Goal: Transaction & Acquisition: Obtain resource

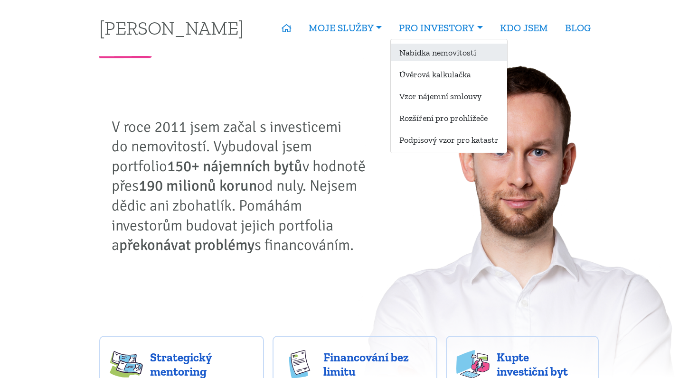
click at [420, 59] on link "Nabídka nemovitostí" at bounding box center [449, 53] width 116 height 18
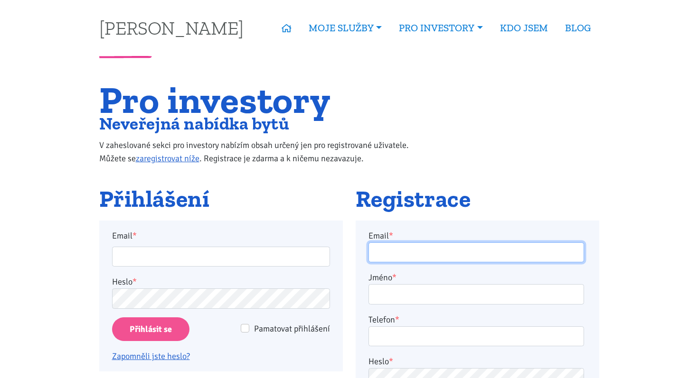
type input "adamlosak@gmail.com"
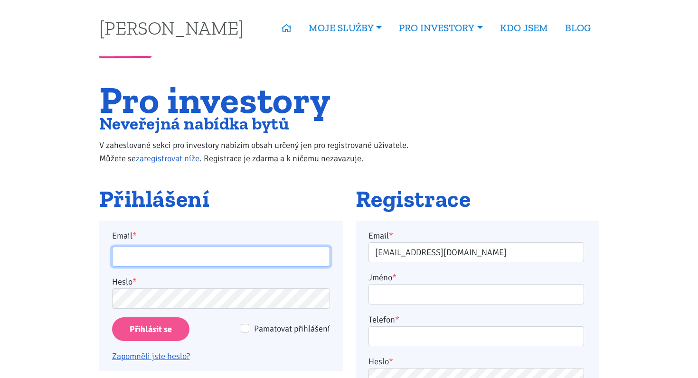
type input "adamlosak@gmail.com"
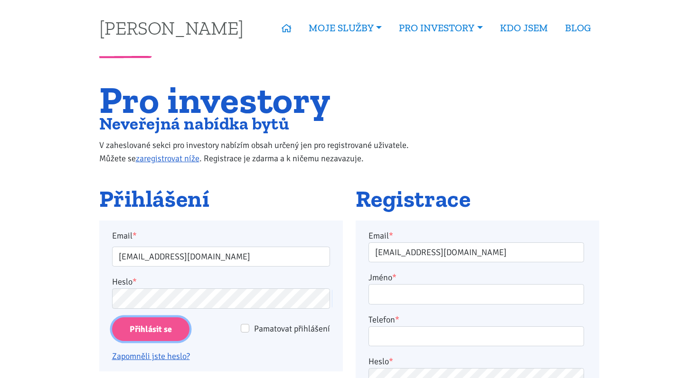
click at [176, 325] on input "Přihlásit se" at bounding box center [150, 329] width 77 height 24
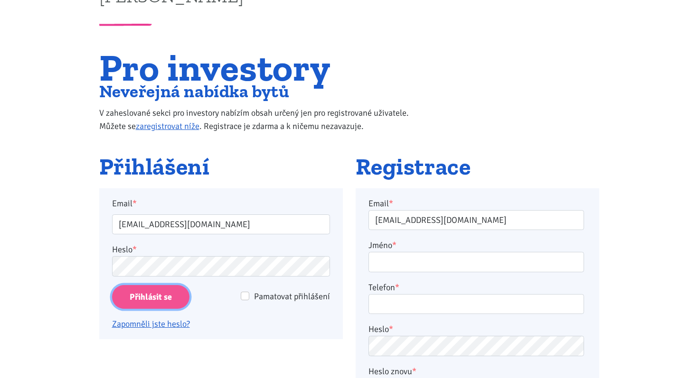
scroll to position [33, 0]
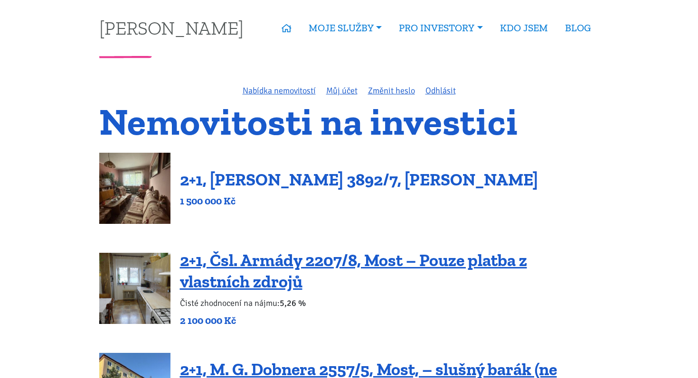
click at [291, 182] on link "2+1, Beethovenova 3892/7, Chomutov" at bounding box center [359, 179] width 358 height 20
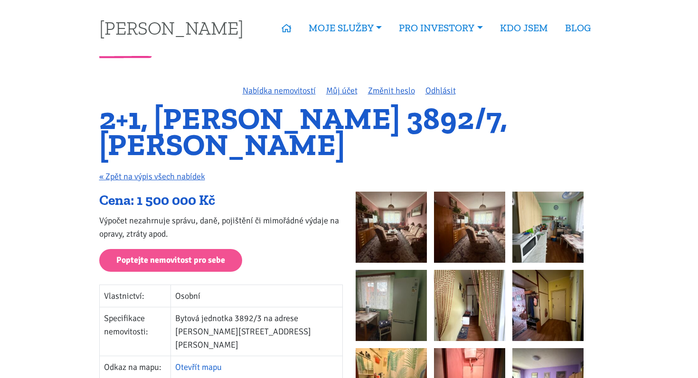
click at [213, 362] on link "Otevřít mapu" at bounding box center [198, 367] width 47 height 10
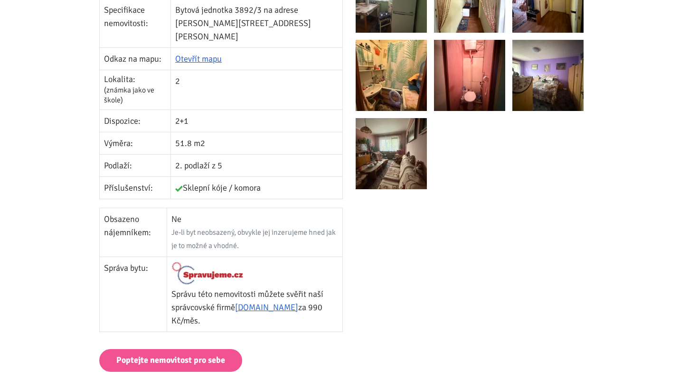
scroll to position [299, 0]
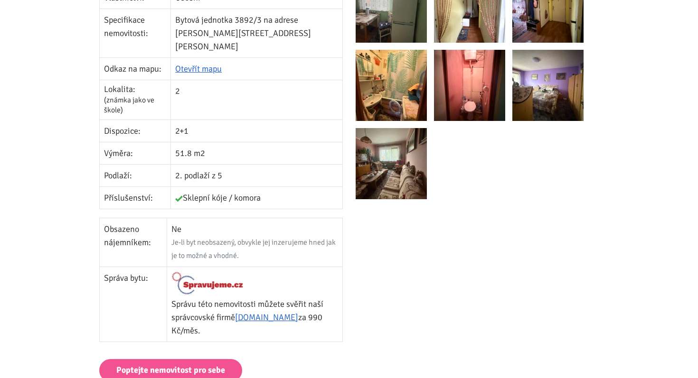
click at [386, 150] on img at bounding box center [390, 163] width 71 height 71
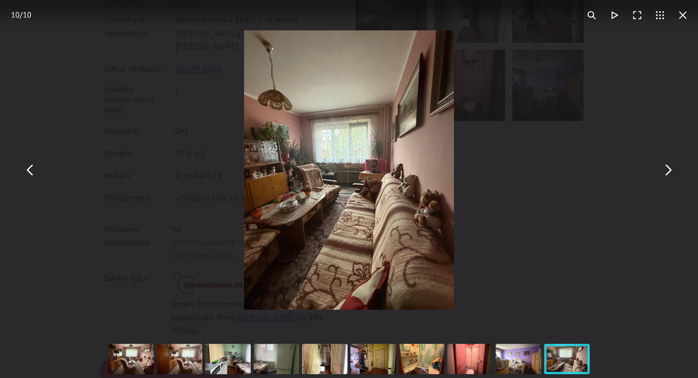
click at [28, 172] on button "You can close this modal content with the ESC key" at bounding box center [30, 170] width 23 height 23
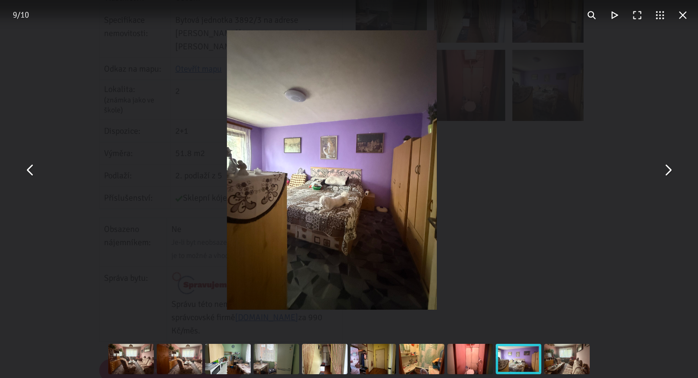
click at [28, 172] on button "You can close this modal content with the ESC key" at bounding box center [30, 170] width 23 height 23
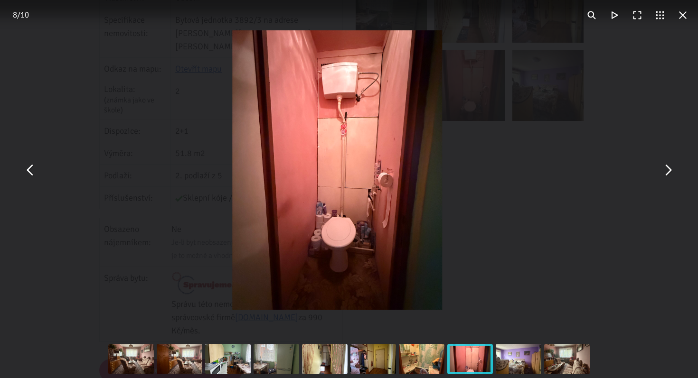
click at [28, 172] on button "You can close this modal content with the ESC key" at bounding box center [30, 170] width 23 height 23
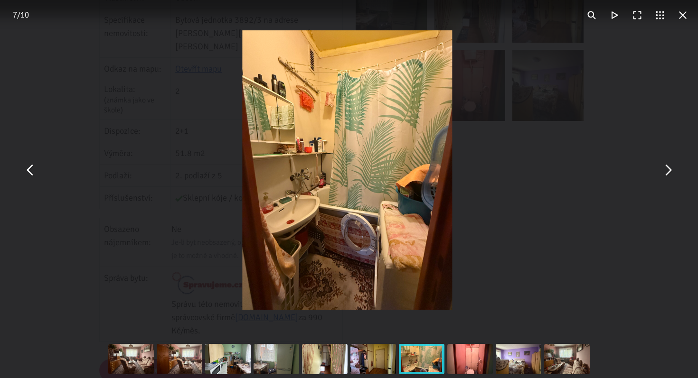
click at [28, 172] on button "You can close this modal content with the ESC key" at bounding box center [30, 170] width 23 height 23
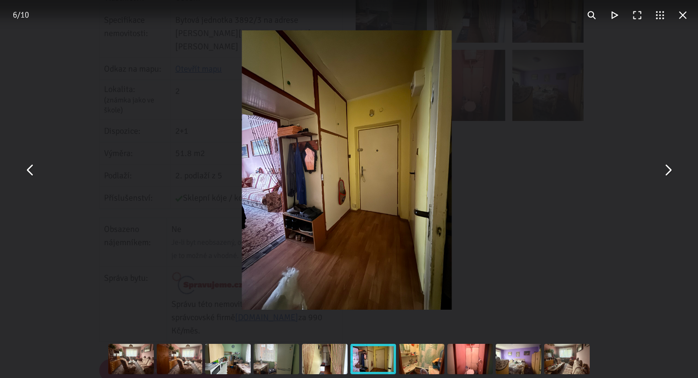
click at [28, 172] on button "You can close this modal content with the ESC key" at bounding box center [30, 170] width 23 height 23
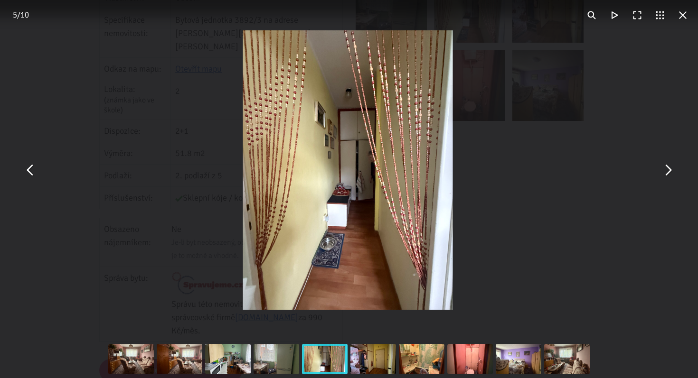
click at [28, 172] on button "You can close this modal content with the ESC key" at bounding box center [30, 170] width 23 height 23
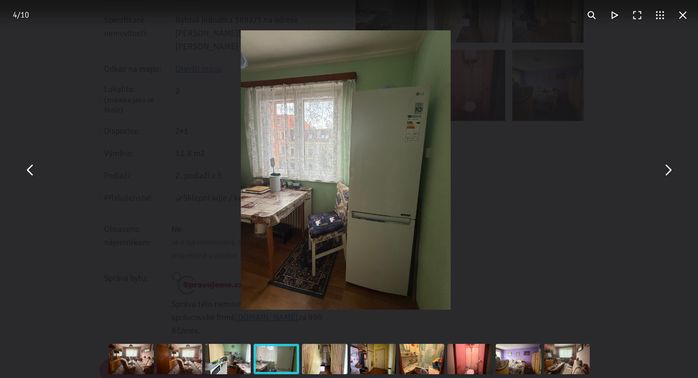
click at [28, 172] on button "You can close this modal content with the ESC key" at bounding box center [30, 170] width 23 height 23
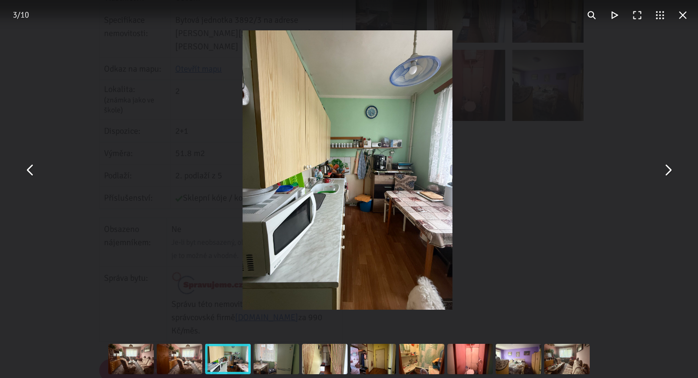
click at [28, 172] on button "You can close this modal content with the ESC key" at bounding box center [30, 170] width 23 height 23
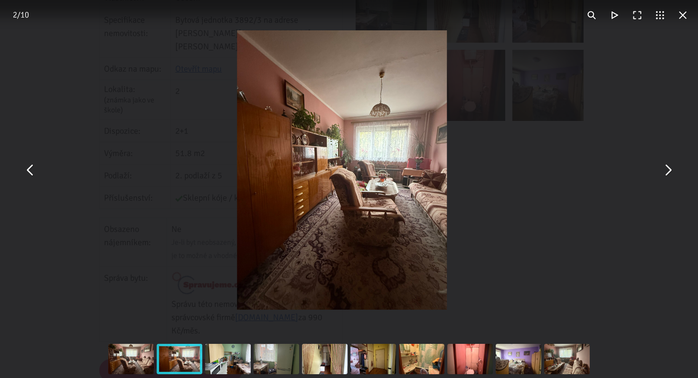
click at [28, 172] on button "You can close this modal content with the ESC key" at bounding box center [30, 170] width 23 height 23
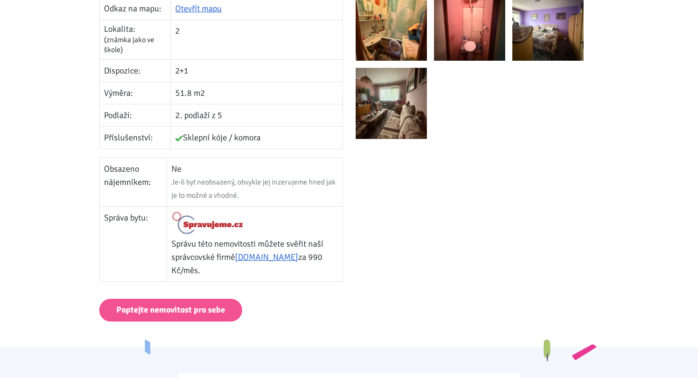
scroll to position [361, 0]
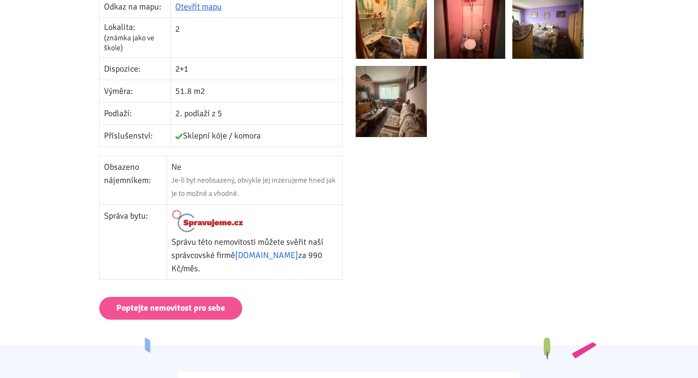
click at [261, 250] on link "[DOMAIN_NAME]" at bounding box center [266, 255] width 63 height 10
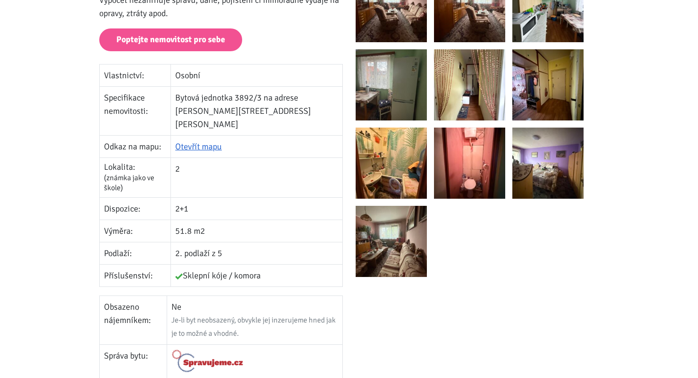
scroll to position [189, 0]
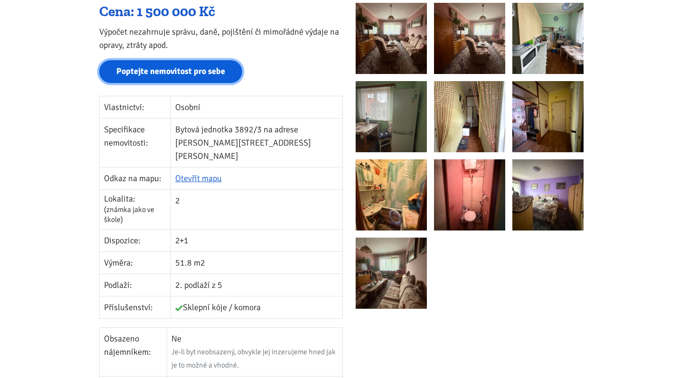
click at [191, 79] on link "Poptejte nemovitost pro sebe" at bounding box center [170, 71] width 143 height 23
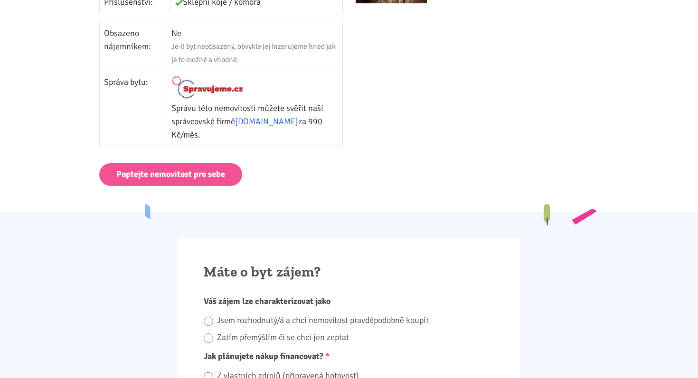
scroll to position [616, 0]
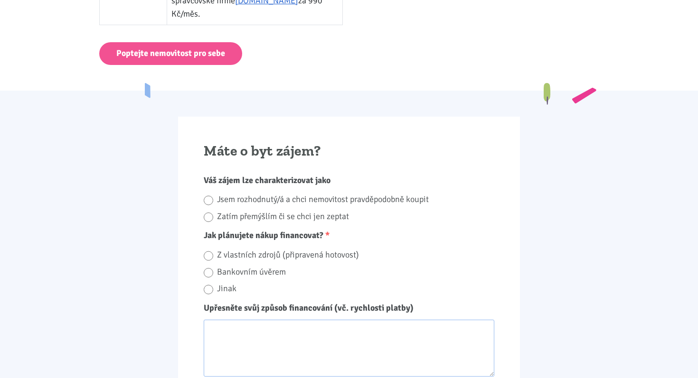
click at [209, 267] on input "Bankovním úvěrem" at bounding box center [208, 273] width 9 height 13
radio input "true"
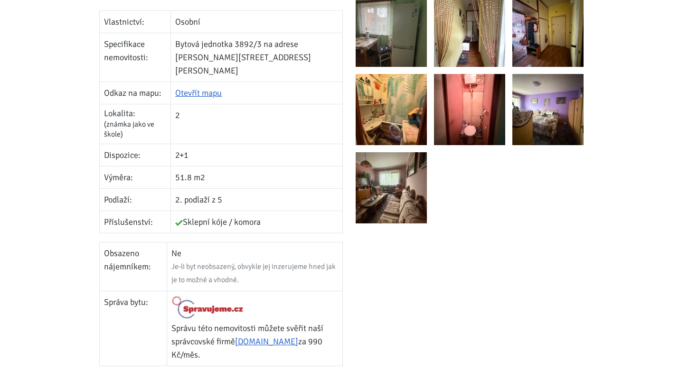
scroll to position [267, 0]
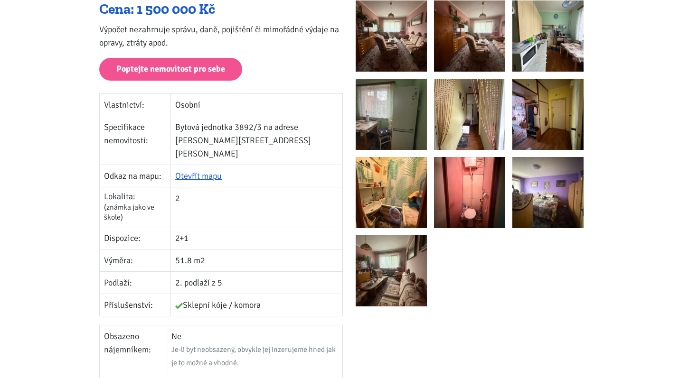
scroll to position [189, 0]
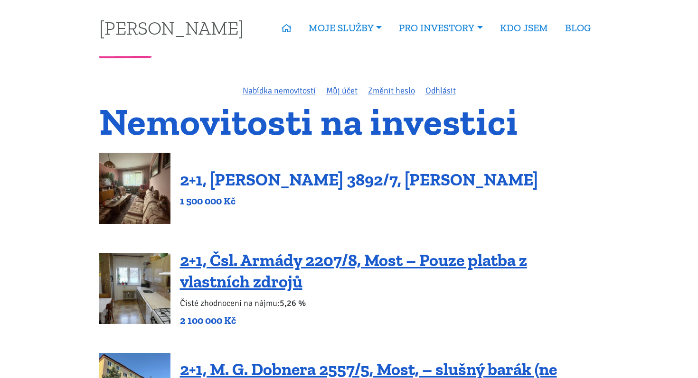
click at [207, 179] on link "2+1, [PERSON_NAME] 3892/7, [PERSON_NAME]" at bounding box center [359, 179] width 358 height 20
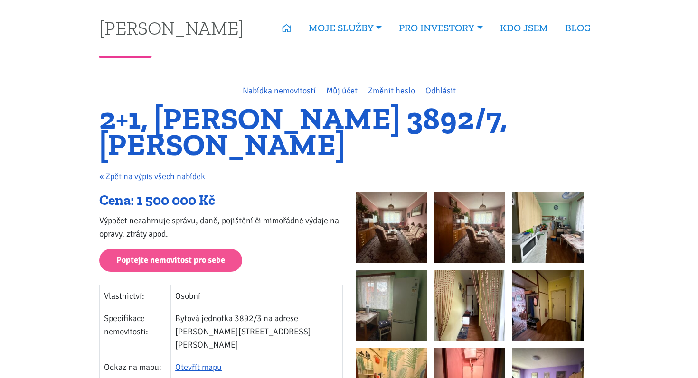
click at [261, 128] on h1 "2+1, [PERSON_NAME] 3892/7, [PERSON_NAME]" at bounding box center [349, 132] width 500 height 52
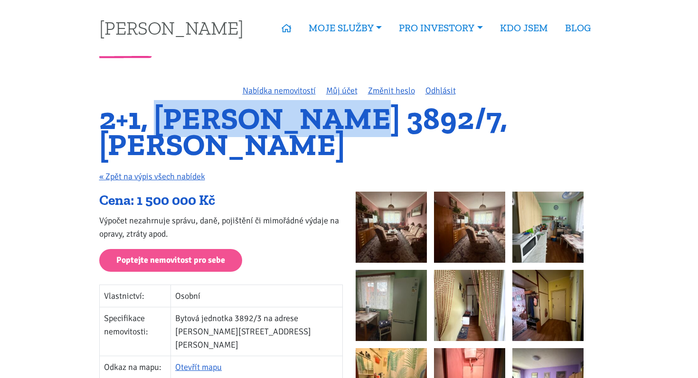
click at [261, 128] on h1 "2+1, [PERSON_NAME] 3892/7, [PERSON_NAME]" at bounding box center [349, 132] width 500 height 52
copy h1 "Beethovenova"
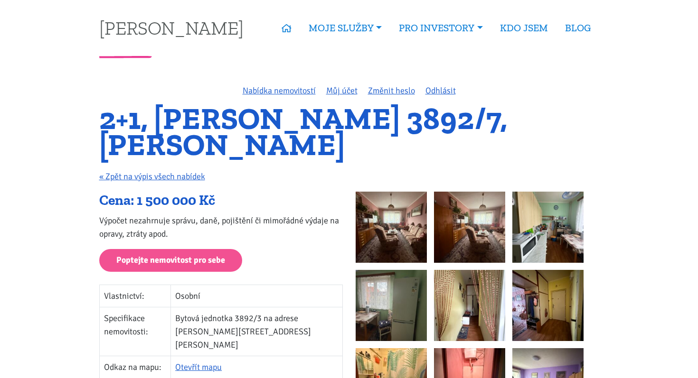
click at [304, 187] on div "2+1, [PERSON_NAME] 3892/7, [PERSON_NAME] « Zpět na výpis všech nabídek" at bounding box center [349, 149] width 513 height 86
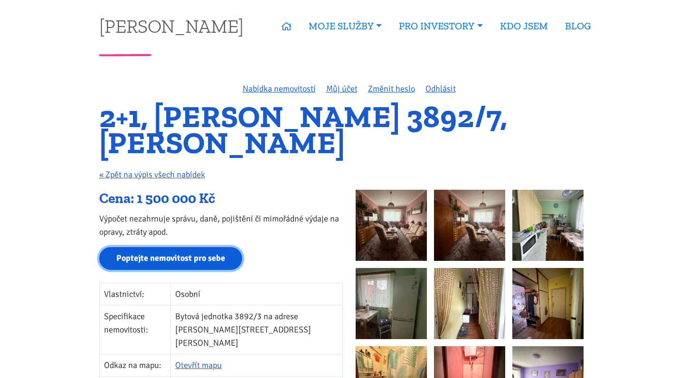
click at [197, 256] on link "Poptejte nemovitost pro sebe" at bounding box center [170, 258] width 143 height 23
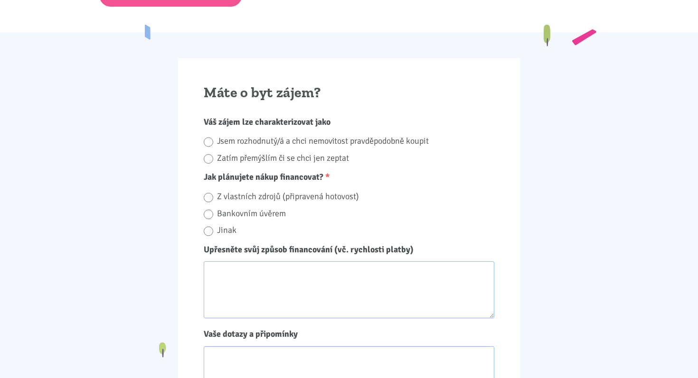
scroll to position [693, 0]
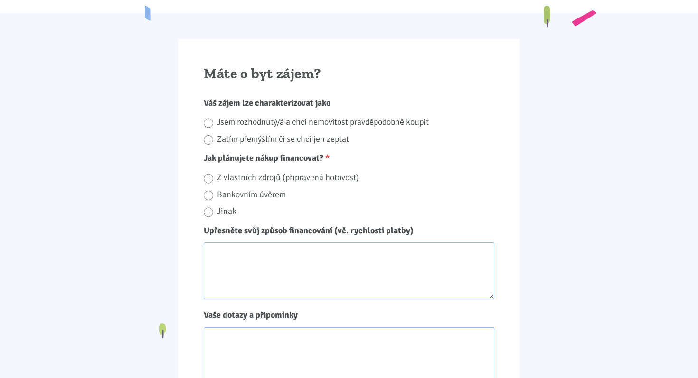
click at [243, 252] on textarea "Upřesněte svůj způsob financování (vč. rychlosti platby)" at bounding box center [349, 271] width 290 height 57
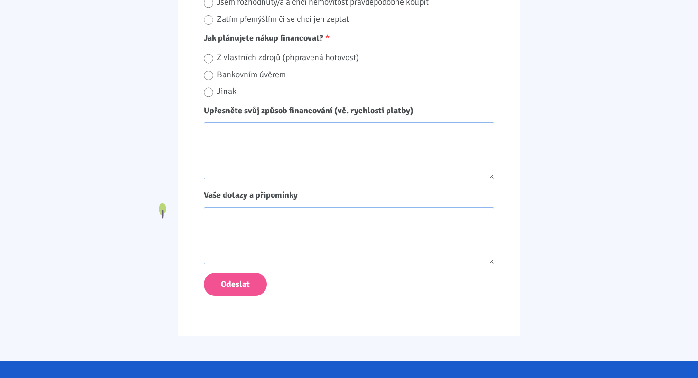
click at [245, 237] on textarea "Vaše dotazy a připomínky" at bounding box center [349, 235] width 290 height 57
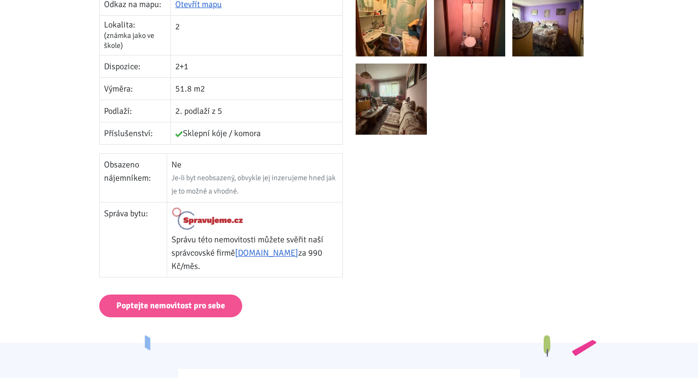
scroll to position [226, 0]
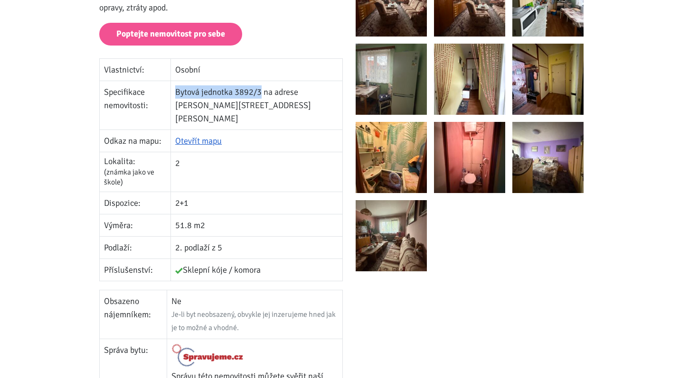
drag, startPoint x: 269, startPoint y: 93, endPoint x: 178, endPoint y: 94, distance: 90.2
click at [178, 94] on td "Bytová jednotka 3892/3 na adrese [PERSON_NAME][STREET_ADDRESS][PERSON_NAME]" at bounding box center [256, 105] width 171 height 49
click at [214, 136] on link "Otevřít mapu" at bounding box center [198, 141] width 47 height 10
